Goal: Use online tool/utility: Utilize a website feature to perform a specific function

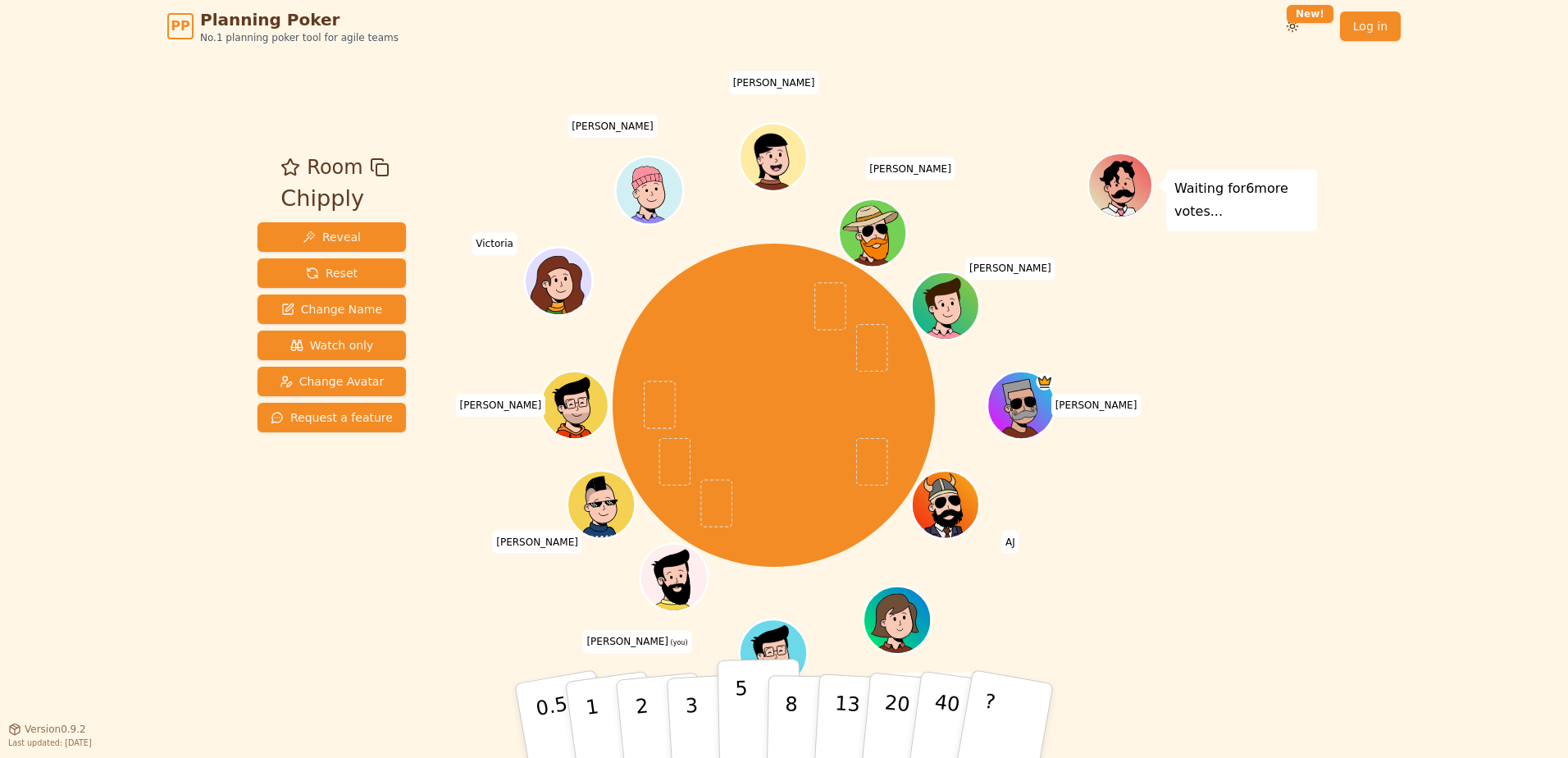
click at [737, 712] on p "5" at bounding box center [741, 721] width 14 height 89
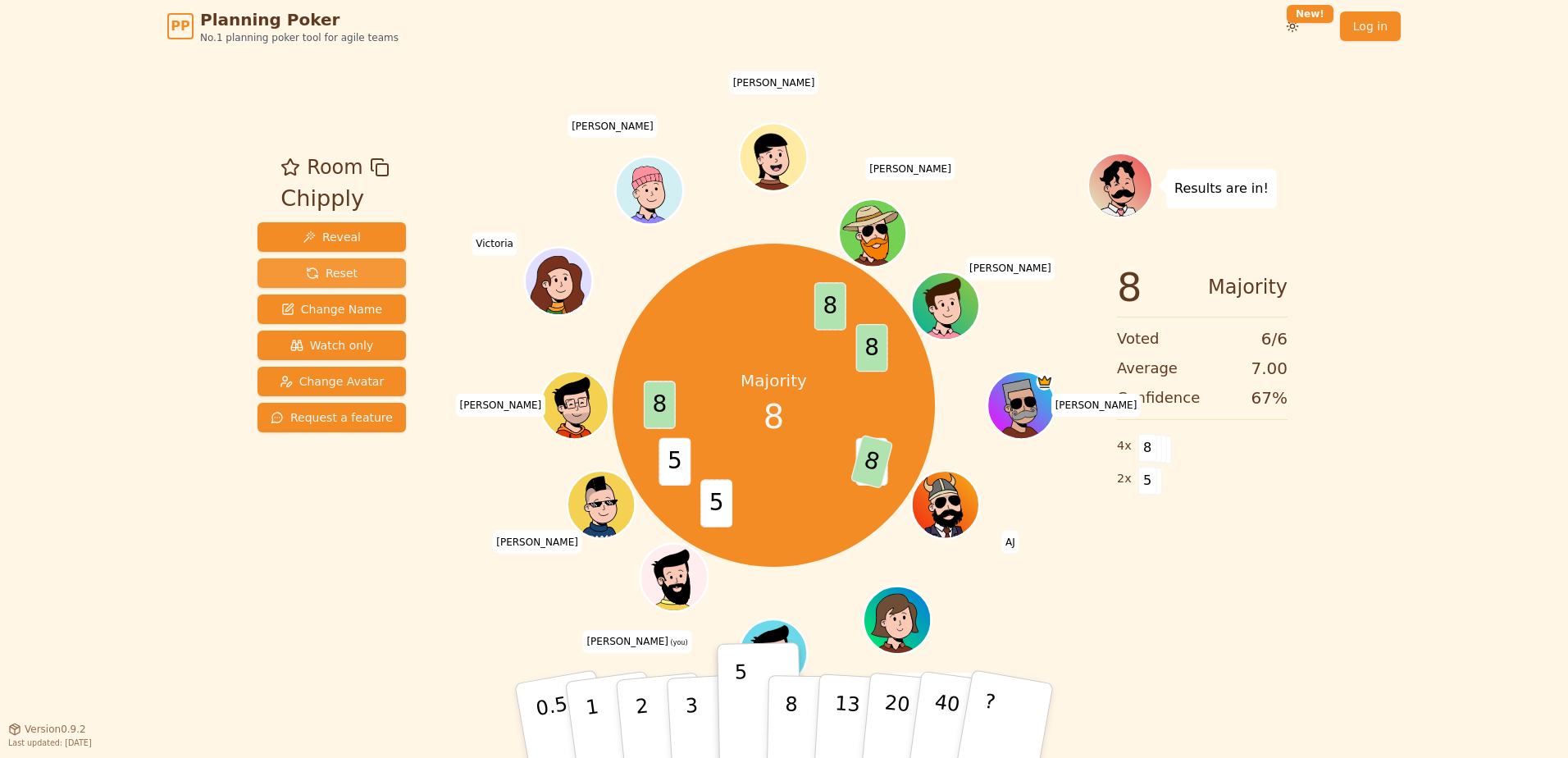
click at [285, 274] on button "Reset" at bounding box center [331, 272] width 148 height 29
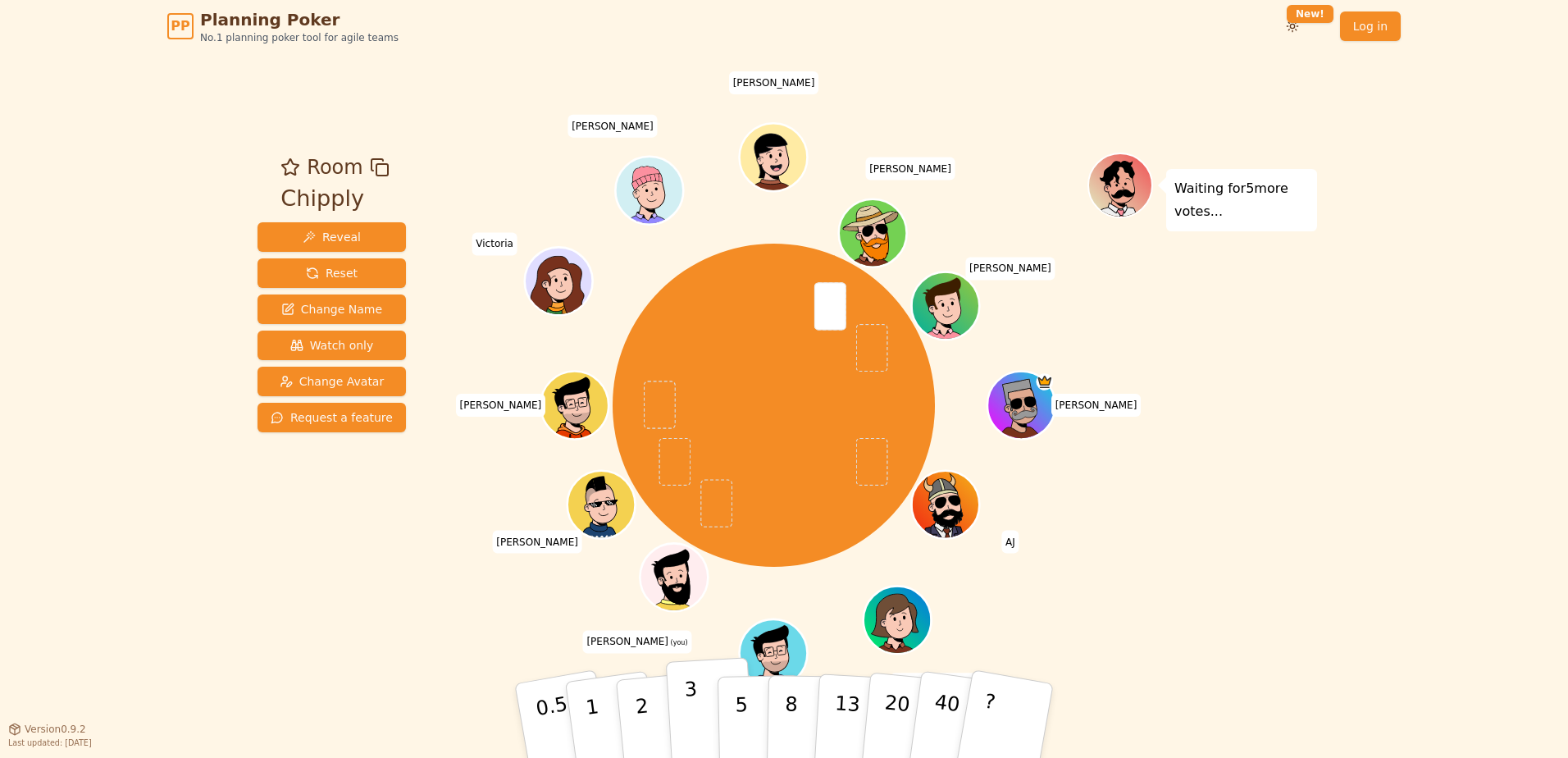
click at [683, 713] on button "3" at bounding box center [710, 721] width 90 height 128
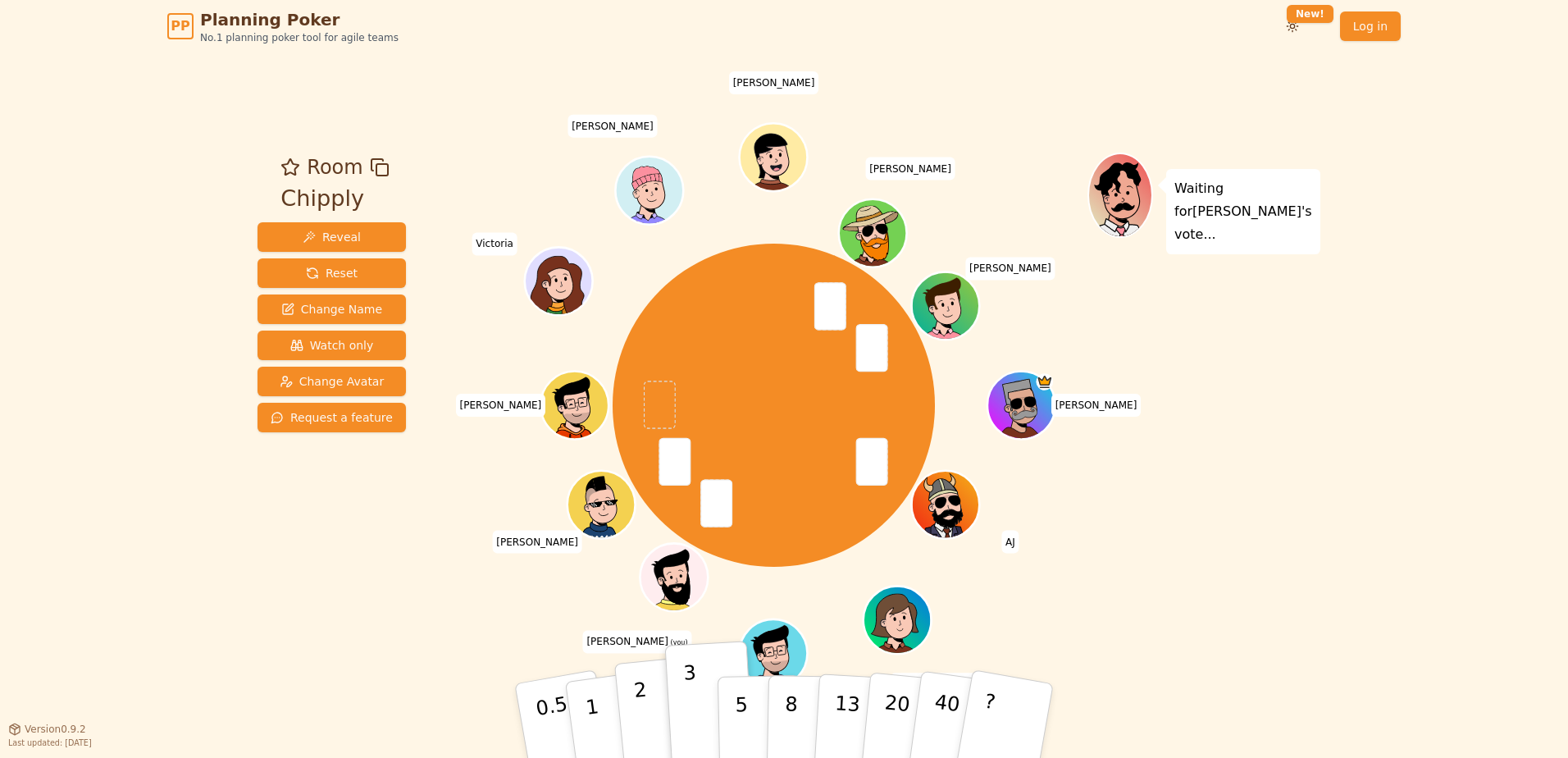
click at [643, 697] on p "2" at bounding box center [644, 722] width 22 height 90
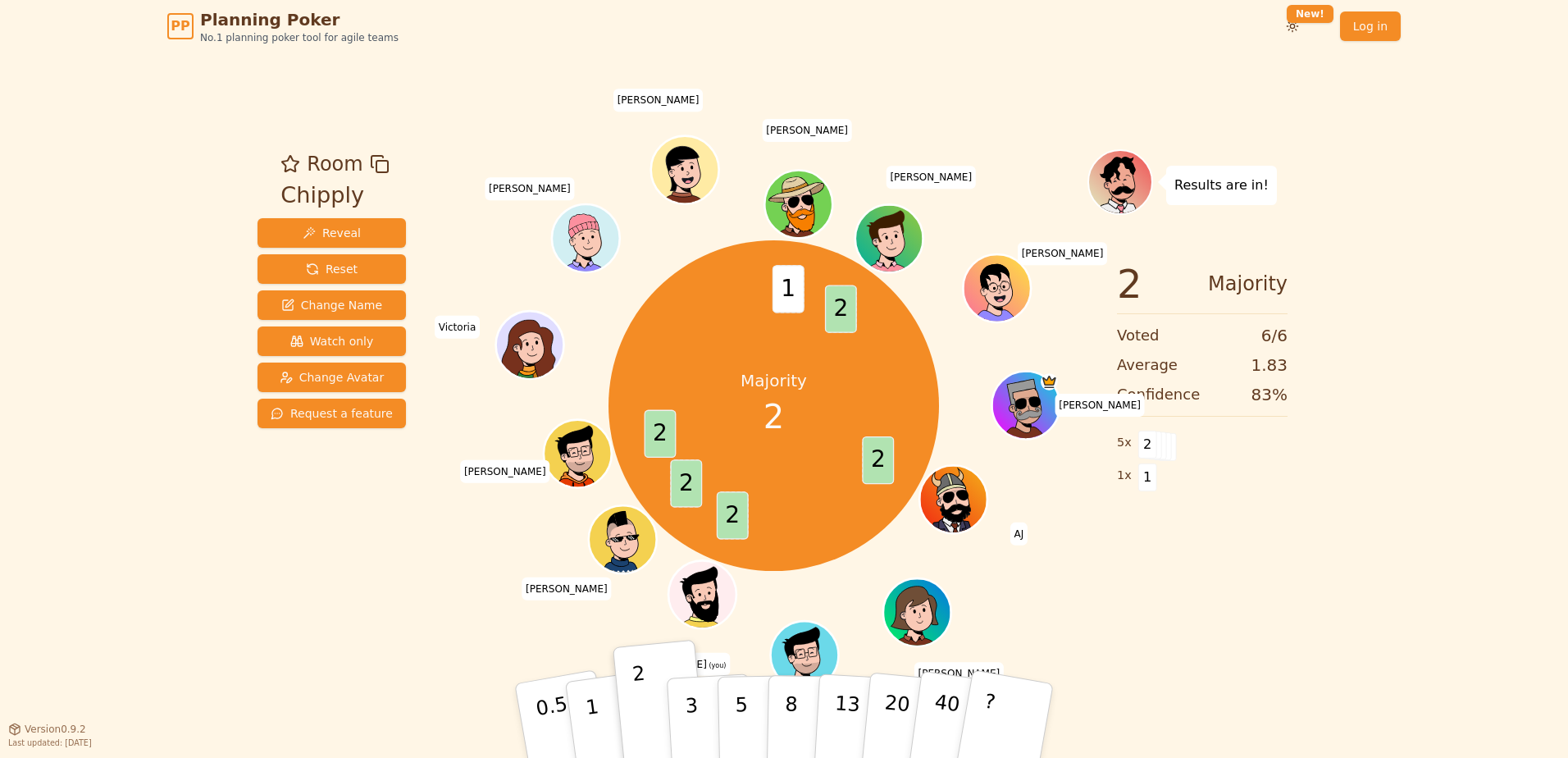
click at [297, 254] on div "Reveal Reset Change Name Watch only Change Avatar Request a feature" at bounding box center [331, 322] width 148 height 210
click at [299, 263] on button "Reset" at bounding box center [331, 269] width 148 height 29
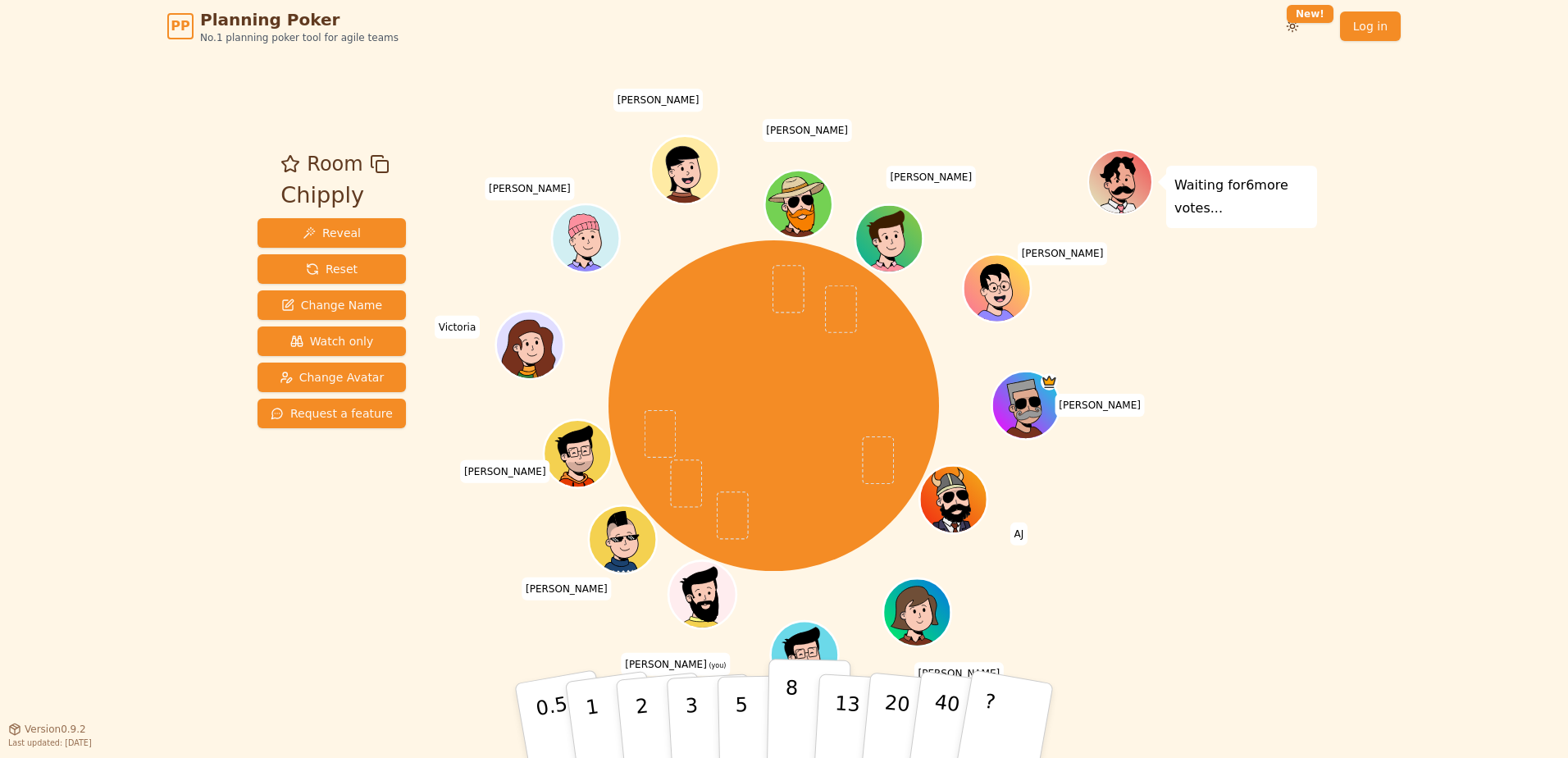
click at [781, 724] on button "8" at bounding box center [809, 721] width 85 height 124
drag, startPoint x: 781, startPoint y: 724, endPoint x: 1256, endPoint y: 657, distance: 479.7
click at [1256, 657] on div "Room Chipply Reveal Reset Change Name Watch only Change Avatar Request a featur…" at bounding box center [784, 390] width 1066 height 676
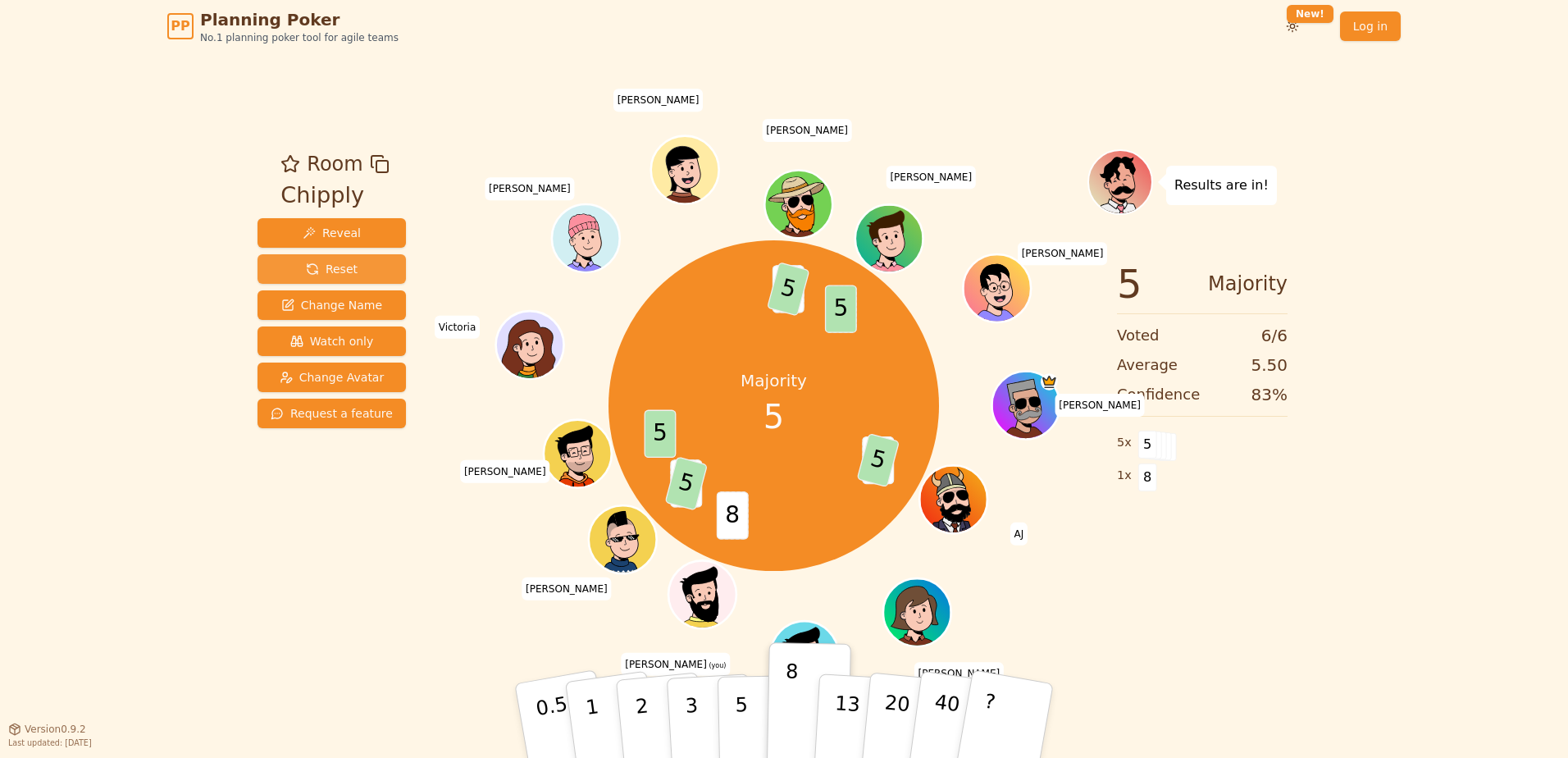
click at [354, 277] on button "Reset" at bounding box center [331, 269] width 148 height 29
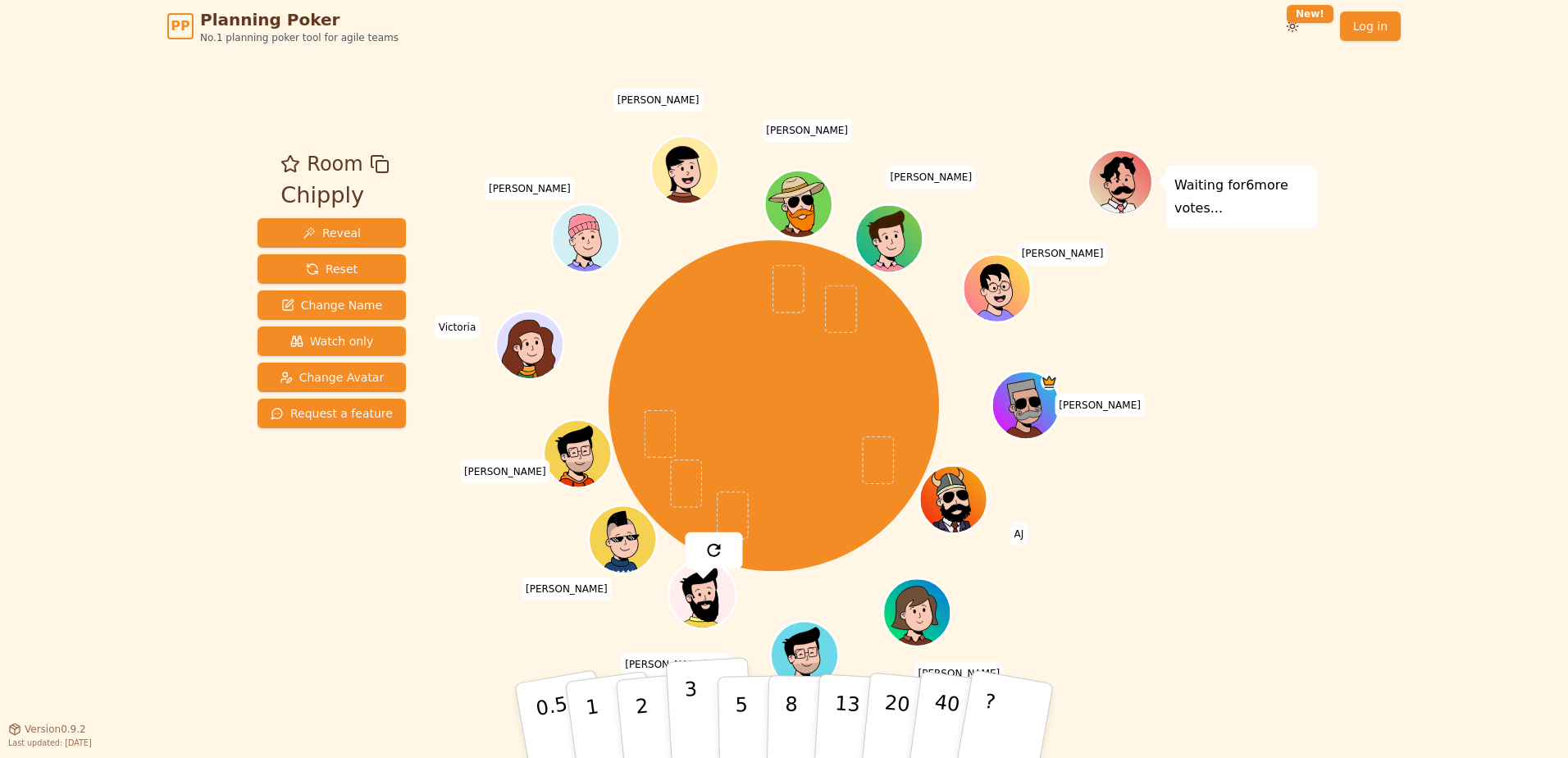
click at [687, 709] on p "3" at bounding box center [692, 722] width 18 height 90
drag, startPoint x: 1393, startPoint y: 277, endPoint x: 1318, endPoint y: 259, distance: 77.1
click at [1393, 277] on div "PP Planning Poker No.1 planning poker tool for agile teams Toggle theme New! Lo…" at bounding box center [784, 379] width 1568 height 758
click at [704, 719] on button "3" at bounding box center [710, 721] width 90 height 128
click at [736, 711] on p "5" at bounding box center [741, 721] width 14 height 89
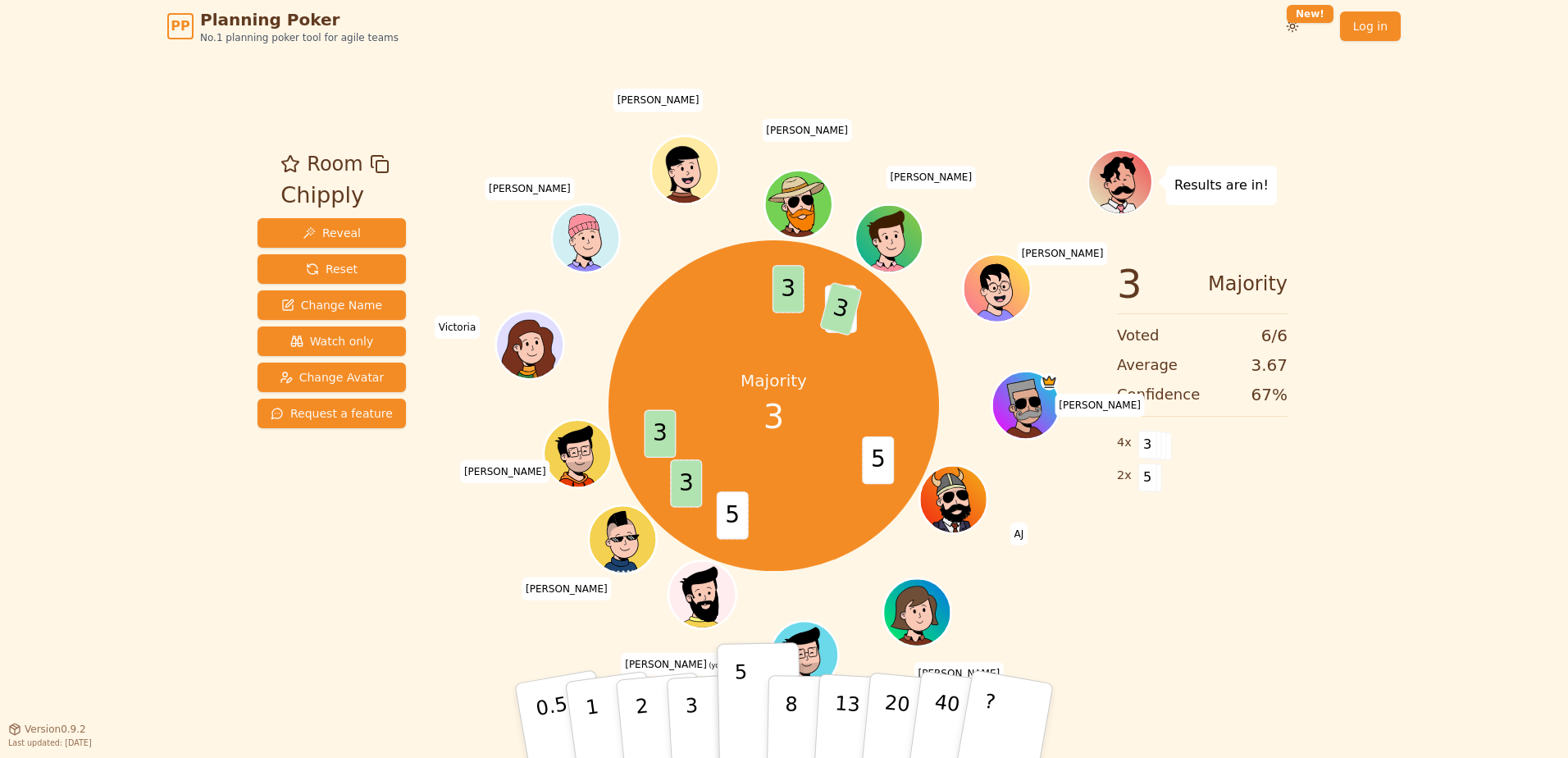
drag, startPoint x: 1215, startPoint y: 667, endPoint x: 1131, endPoint y: 706, distance: 92.6
click at [1131, 706] on div "Room Chipply Reveal Reset Change Name Watch only Change Avatar Request a featur…" at bounding box center [784, 390] width 1066 height 676
click at [1123, 667] on div "Room Chipply Reveal Reset Change Name Watch only Change Avatar Request a featur…" at bounding box center [784, 390] width 1066 height 676
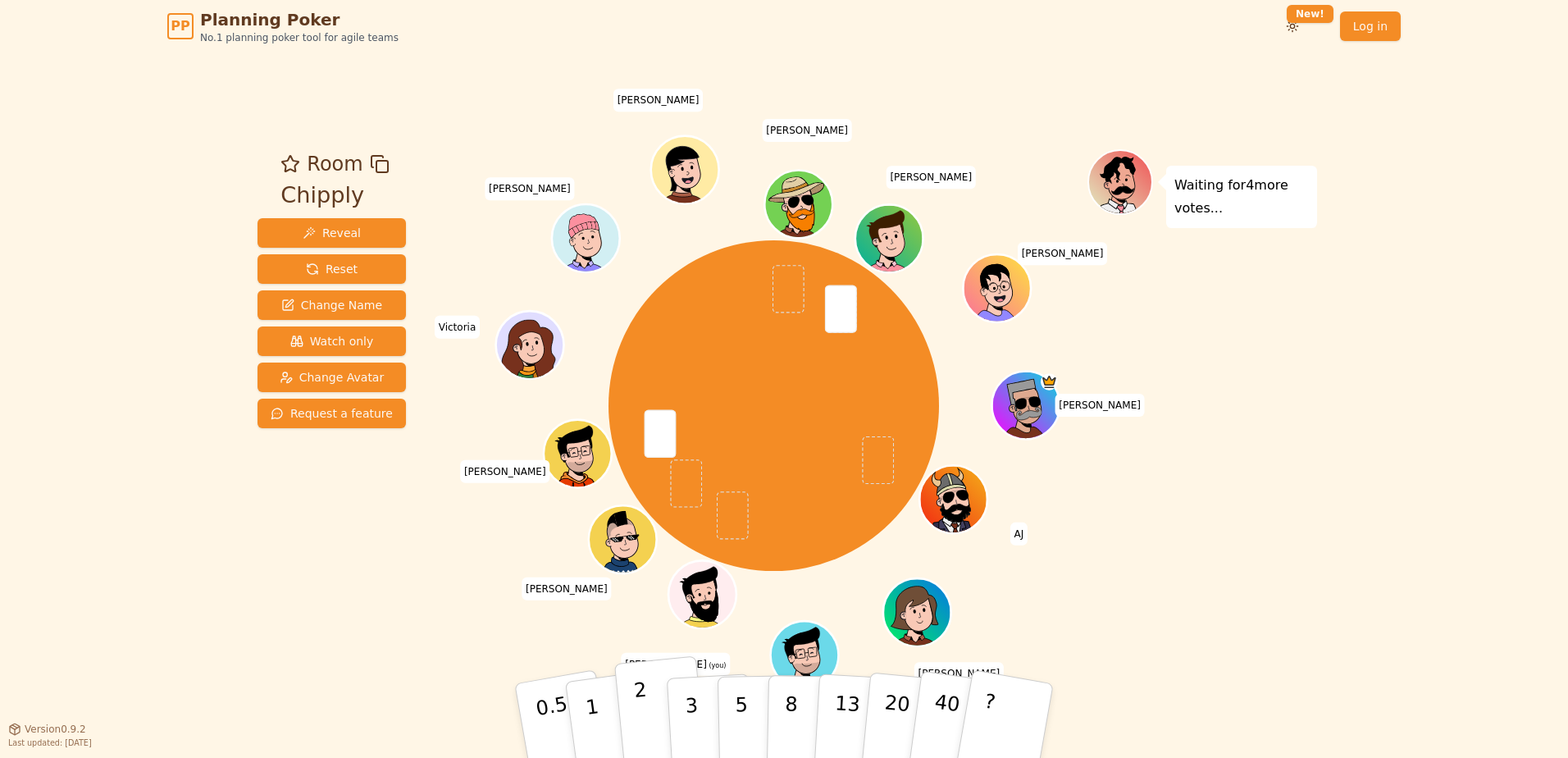
drag, startPoint x: 710, startPoint y: 715, endPoint x: 652, endPoint y: 715, distance: 58.0
click at [652, 715] on div "0.5 1 2 3 5 8 13 20 40 ?" at bounding box center [784, 720] width 492 height 58
click at [652, 715] on button "2" at bounding box center [661, 721] width 93 height 130
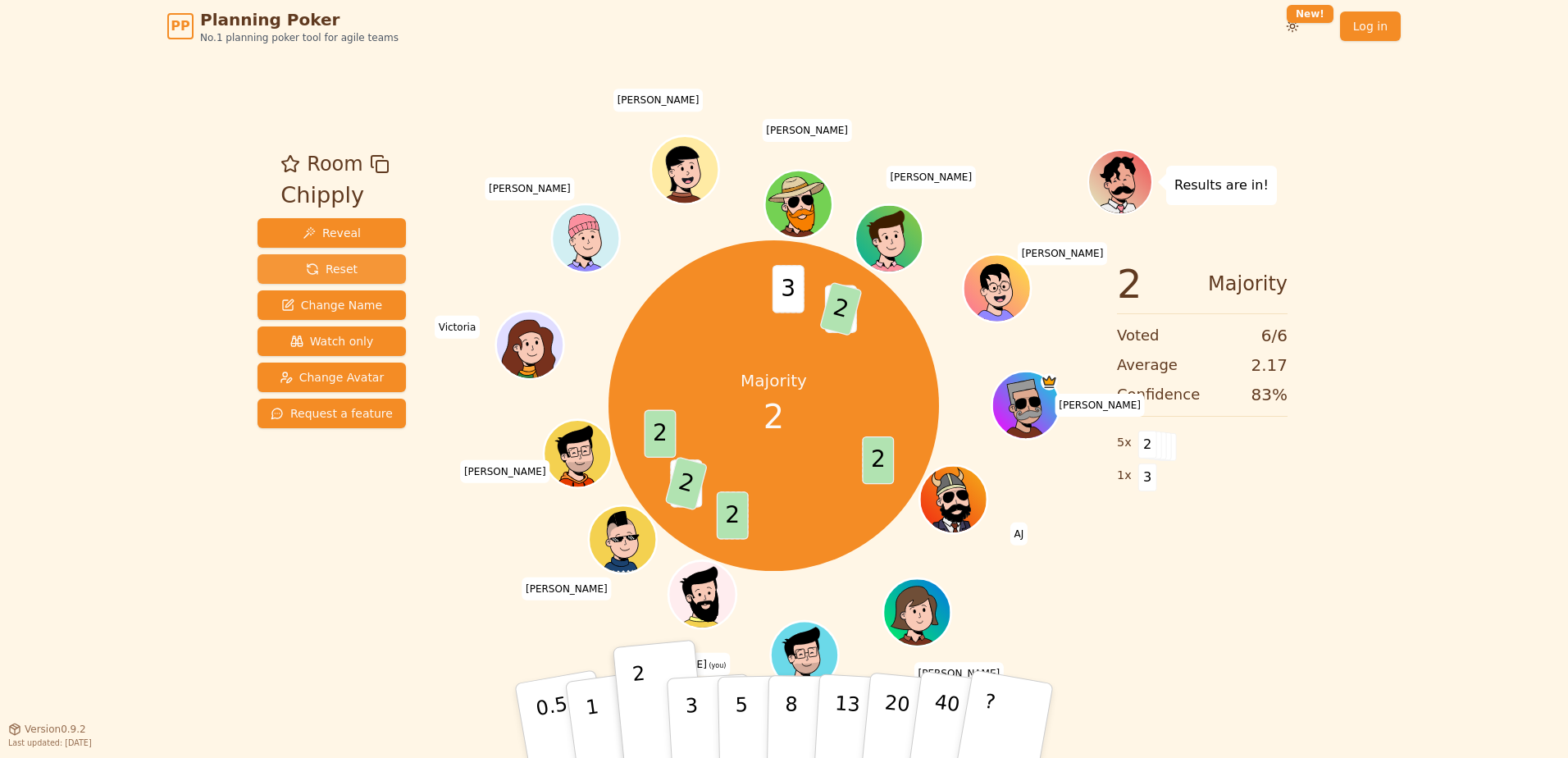
click at [339, 265] on span "Reset" at bounding box center [331, 269] width 52 height 16
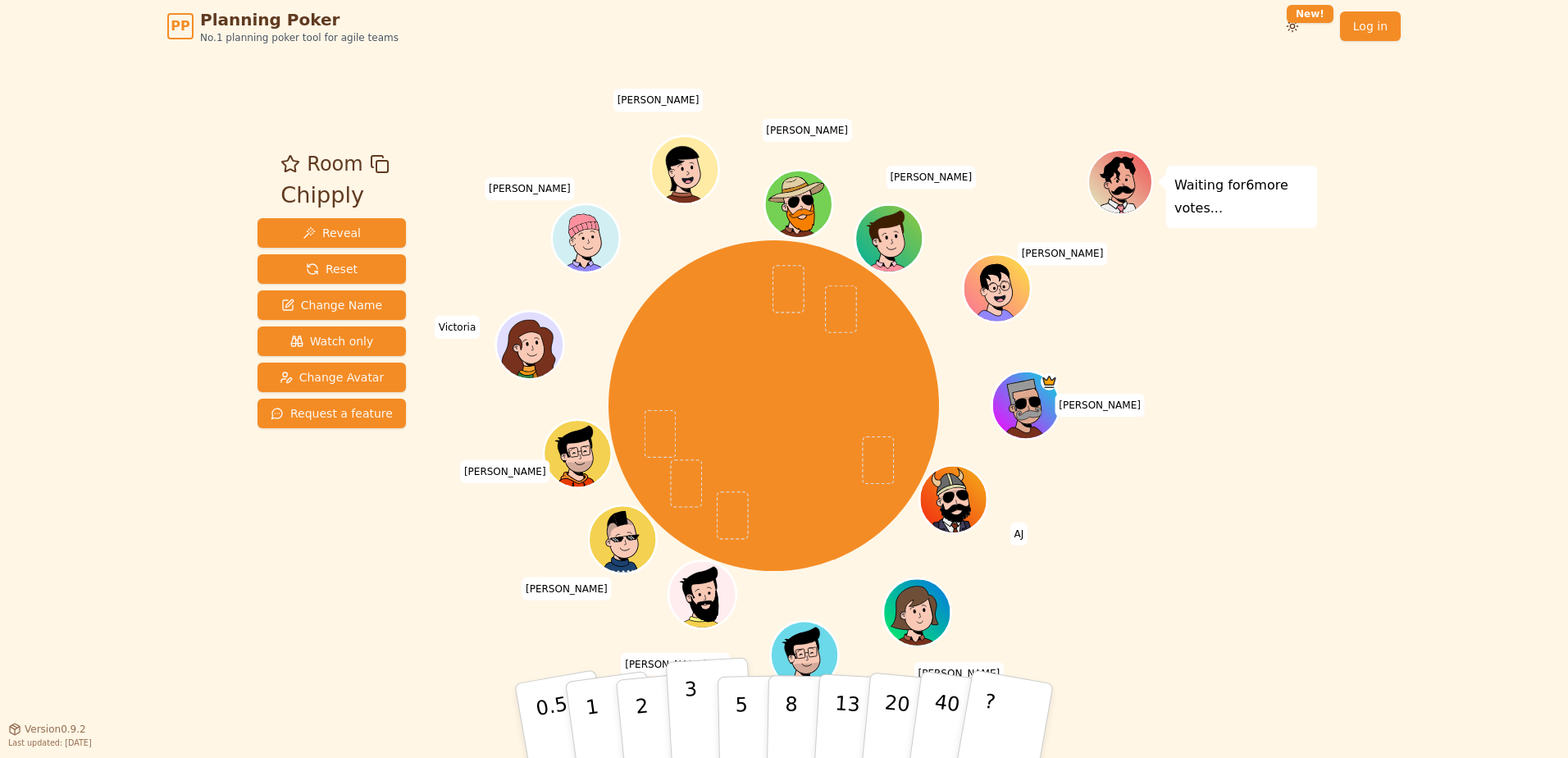
click at [686, 731] on p "3" at bounding box center [692, 722] width 18 height 90
click at [699, 719] on button "3" at bounding box center [710, 721] width 90 height 128
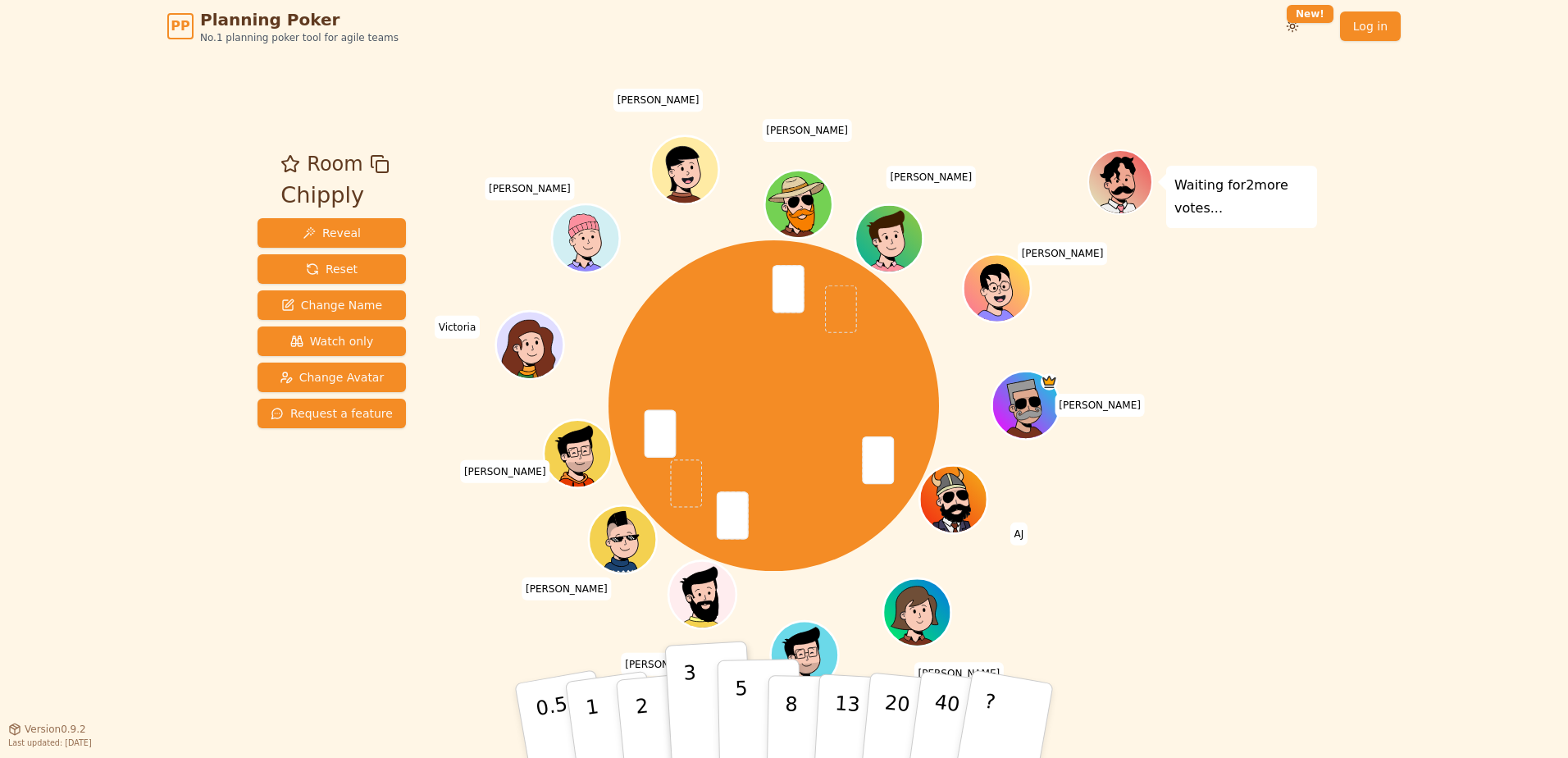
click at [729, 703] on button "5" at bounding box center [760, 721] width 85 height 124
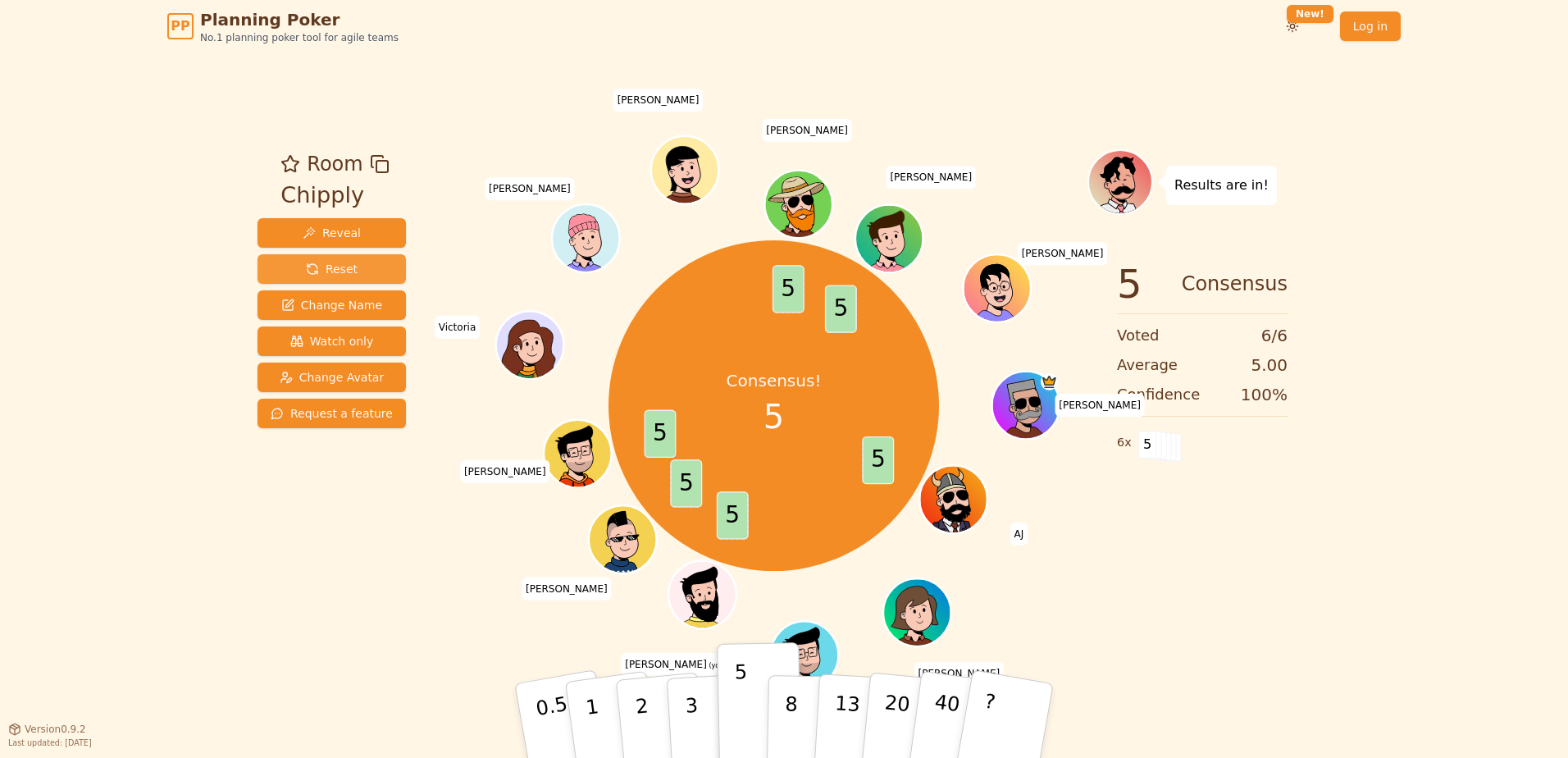
click at [319, 272] on span "Reset" at bounding box center [331, 269] width 52 height 16
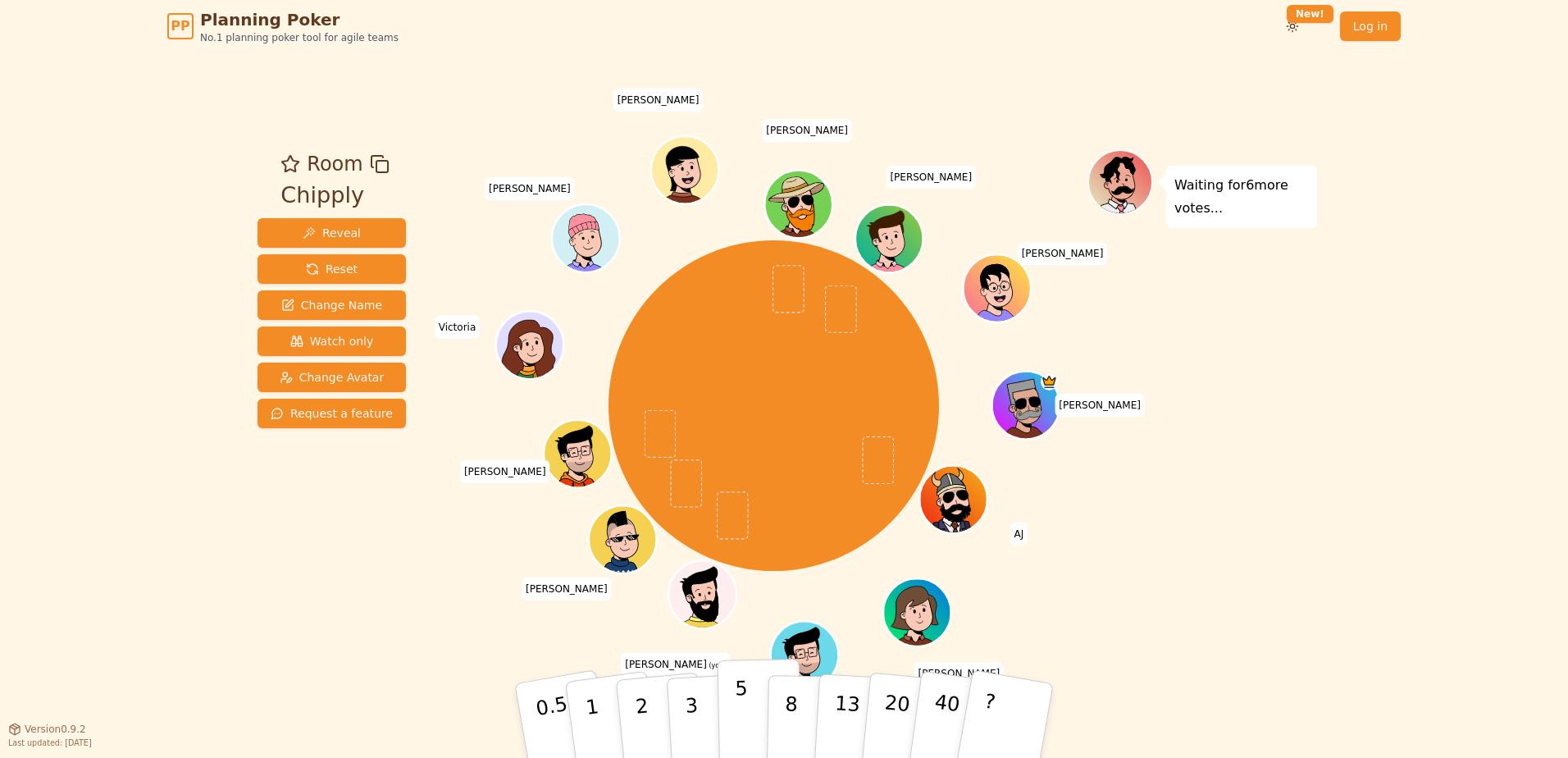
click at [733, 721] on button "5" at bounding box center [760, 721] width 85 height 124
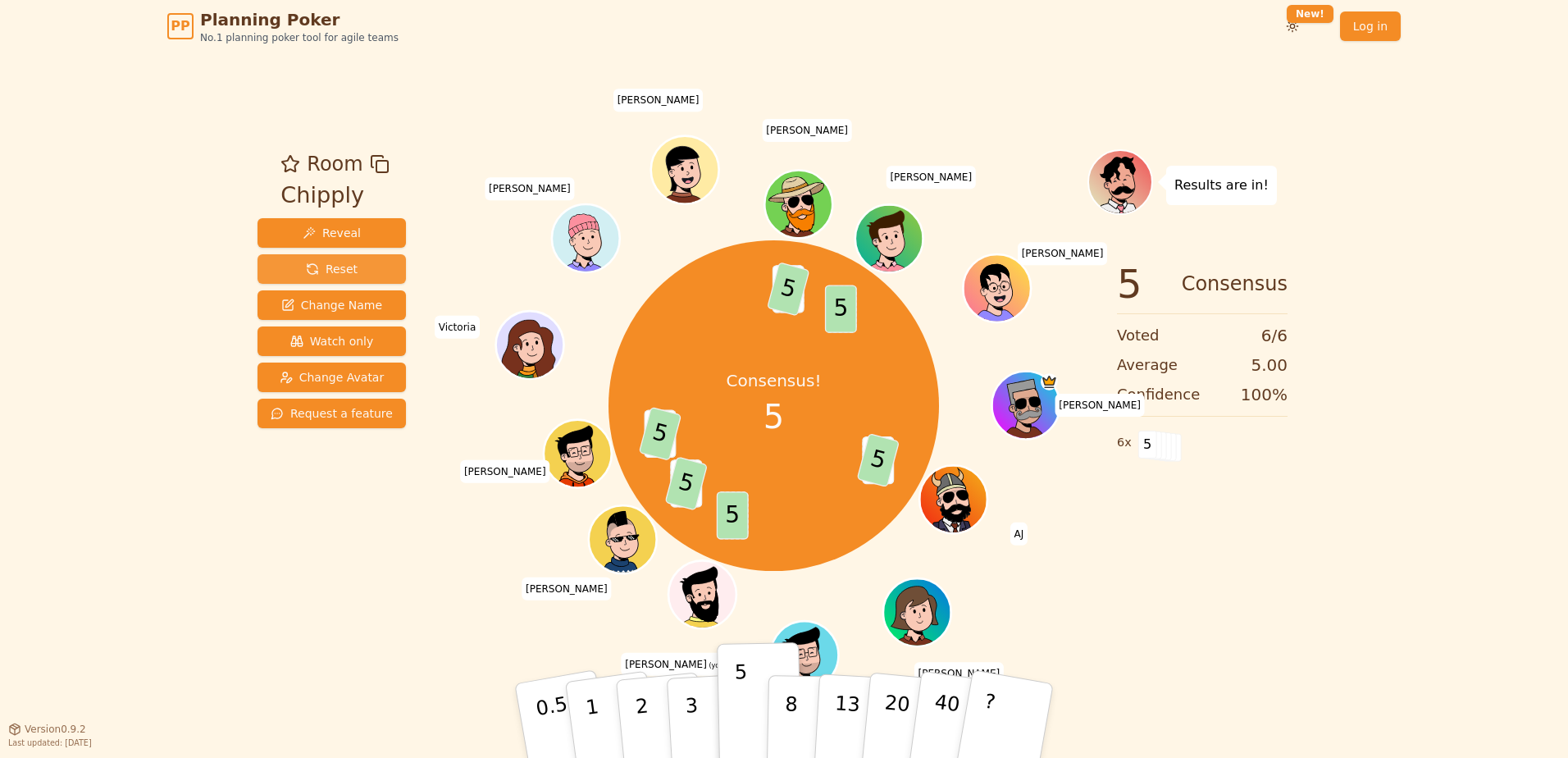
click at [330, 276] on span "Reset" at bounding box center [331, 269] width 52 height 16
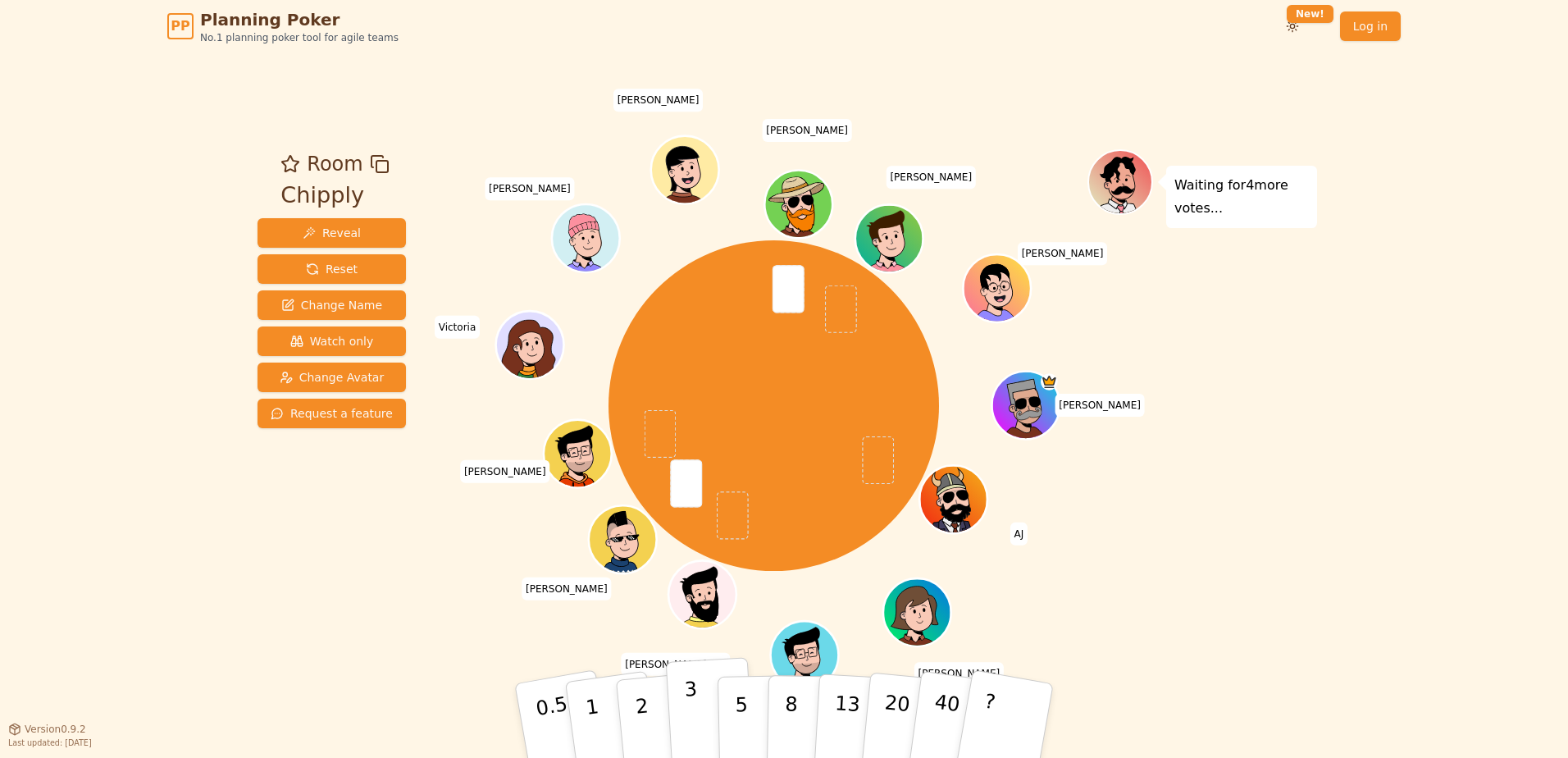
click at [710, 719] on button "3" at bounding box center [710, 721] width 90 height 128
